Goal: Answer question/provide support

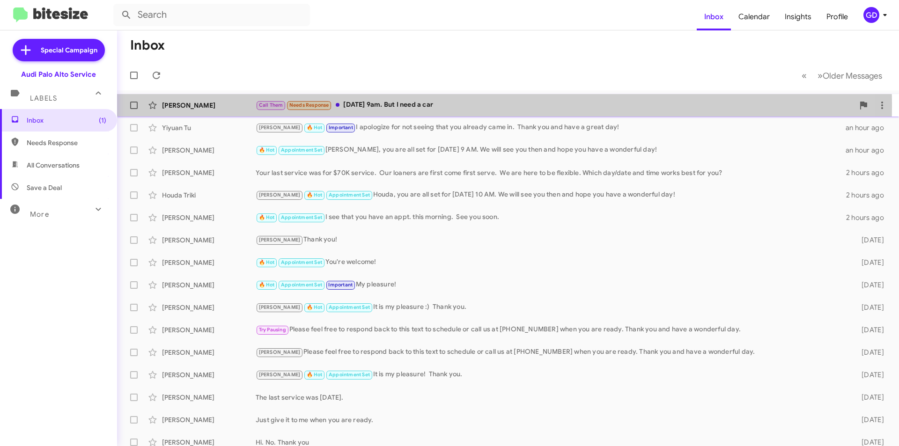
click at [170, 107] on div "[PERSON_NAME]" at bounding box center [209, 105] width 94 height 9
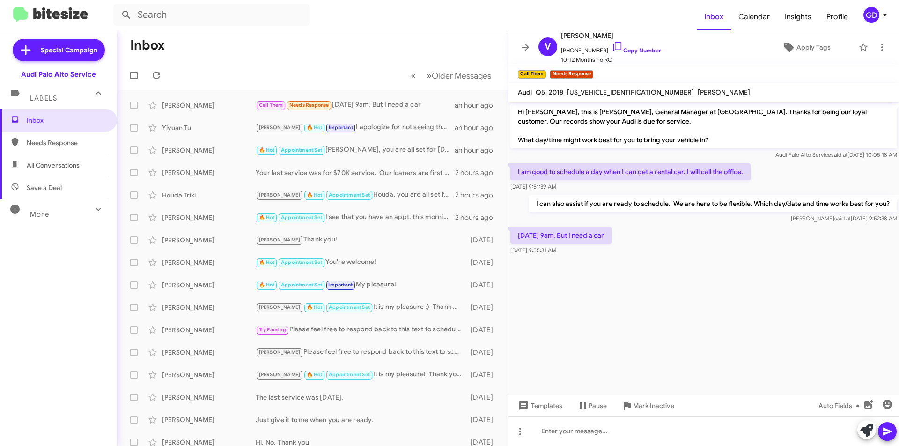
click at [593, 240] on p "[DATE] 9am. But I need a car" at bounding box center [561, 235] width 101 height 17
drag, startPoint x: 541, startPoint y: 431, endPoint x: 573, endPoint y: 425, distance: 33.0
click at [541, 431] on div at bounding box center [704, 431] width 391 height 30
click at [634, 51] on link "Copy Number" at bounding box center [636, 50] width 49 height 7
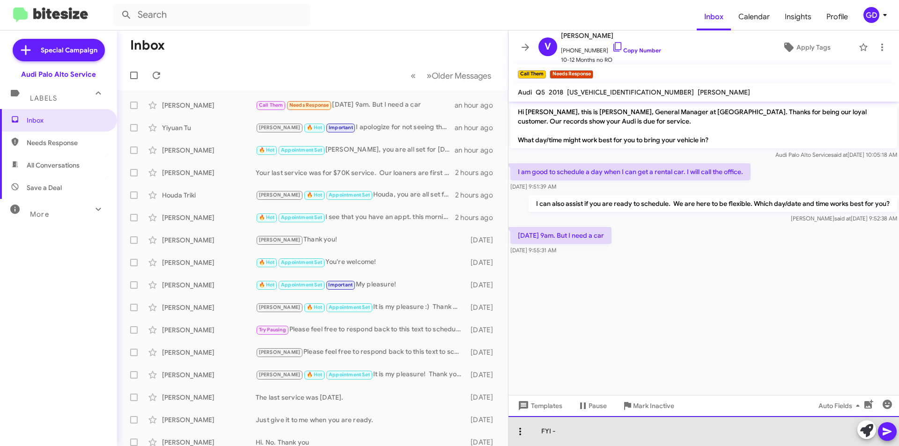
drag, startPoint x: 559, startPoint y: 434, endPoint x: 518, endPoint y: 426, distance: 42.4
click at [516, 429] on div "FYI -" at bounding box center [704, 431] width 391 height 30
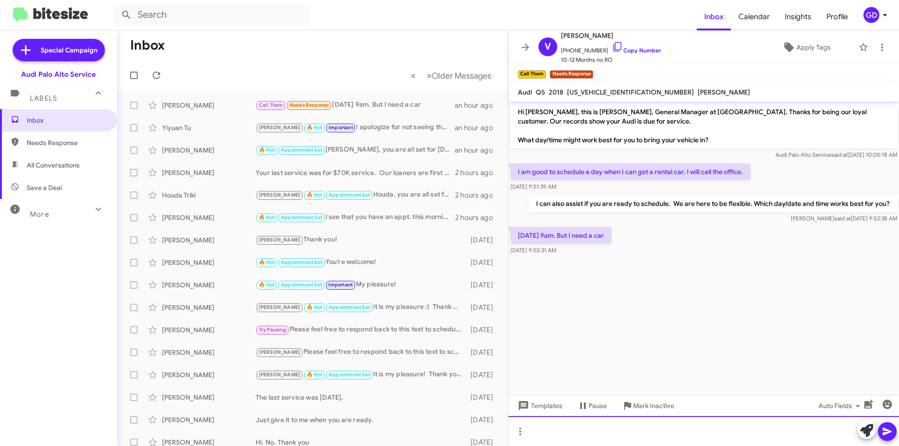
click at [542, 432] on div at bounding box center [704, 431] width 391 height 30
click at [890, 430] on icon at bounding box center [887, 431] width 11 height 11
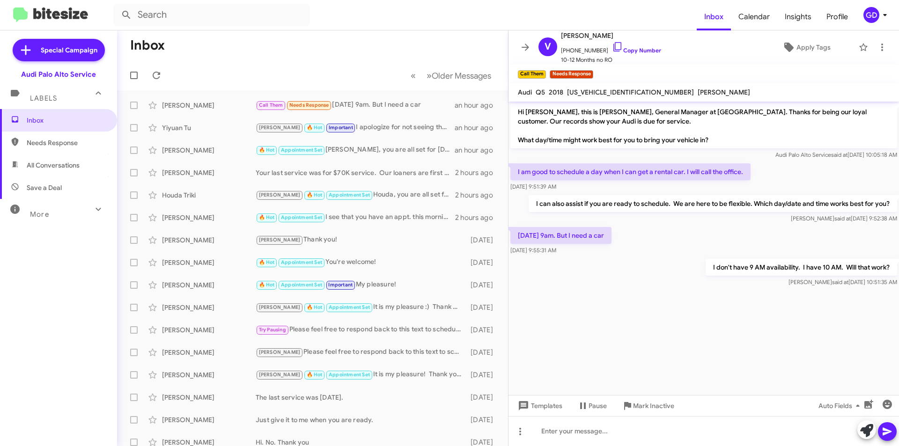
click at [754, 313] on cdk-virtual-scroll-viewport "Hi [PERSON_NAME], this is [PERSON_NAME], General Manager at [GEOGRAPHIC_DATA]. …" at bounding box center [704, 249] width 391 height 294
click at [549, 431] on div at bounding box center [704, 431] width 391 height 30
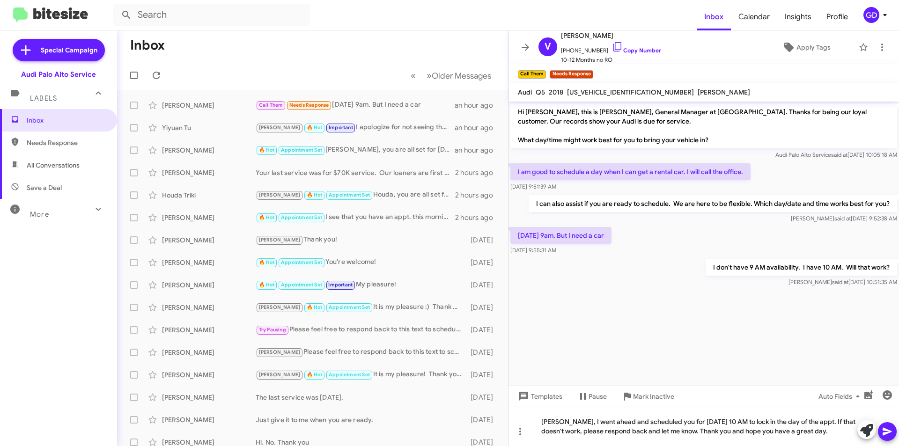
click at [889, 433] on icon at bounding box center [887, 432] width 9 height 8
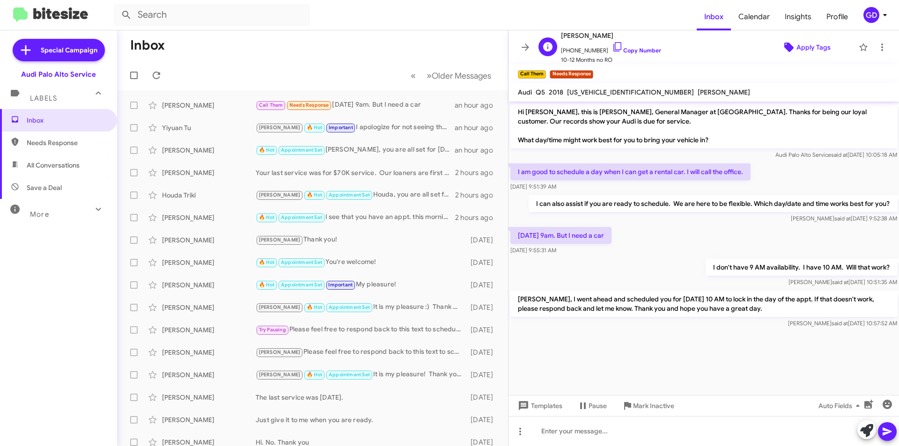
click at [802, 45] on span "Apply Tags" at bounding box center [814, 47] width 34 height 17
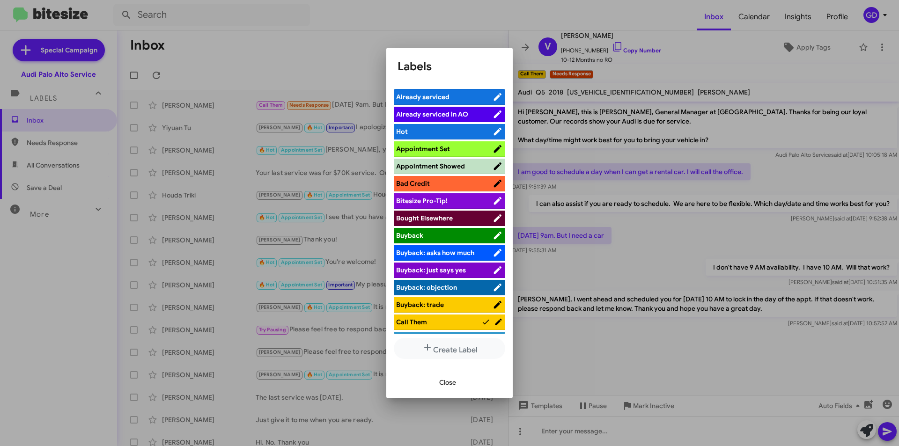
click at [440, 148] on span "Appointment Set" at bounding box center [423, 149] width 54 height 8
click at [447, 383] on span "Close" at bounding box center [447, 382] width 17 height 17
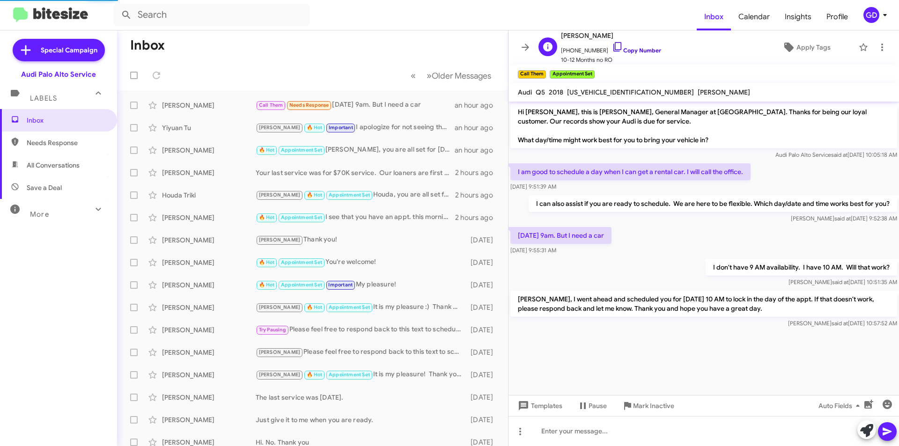
click at [631, 51] on link "Copy Number" at bounding box center [636, 50] width 49 height 7
